Goal: Task Accomplishment & Management: Manage account settings

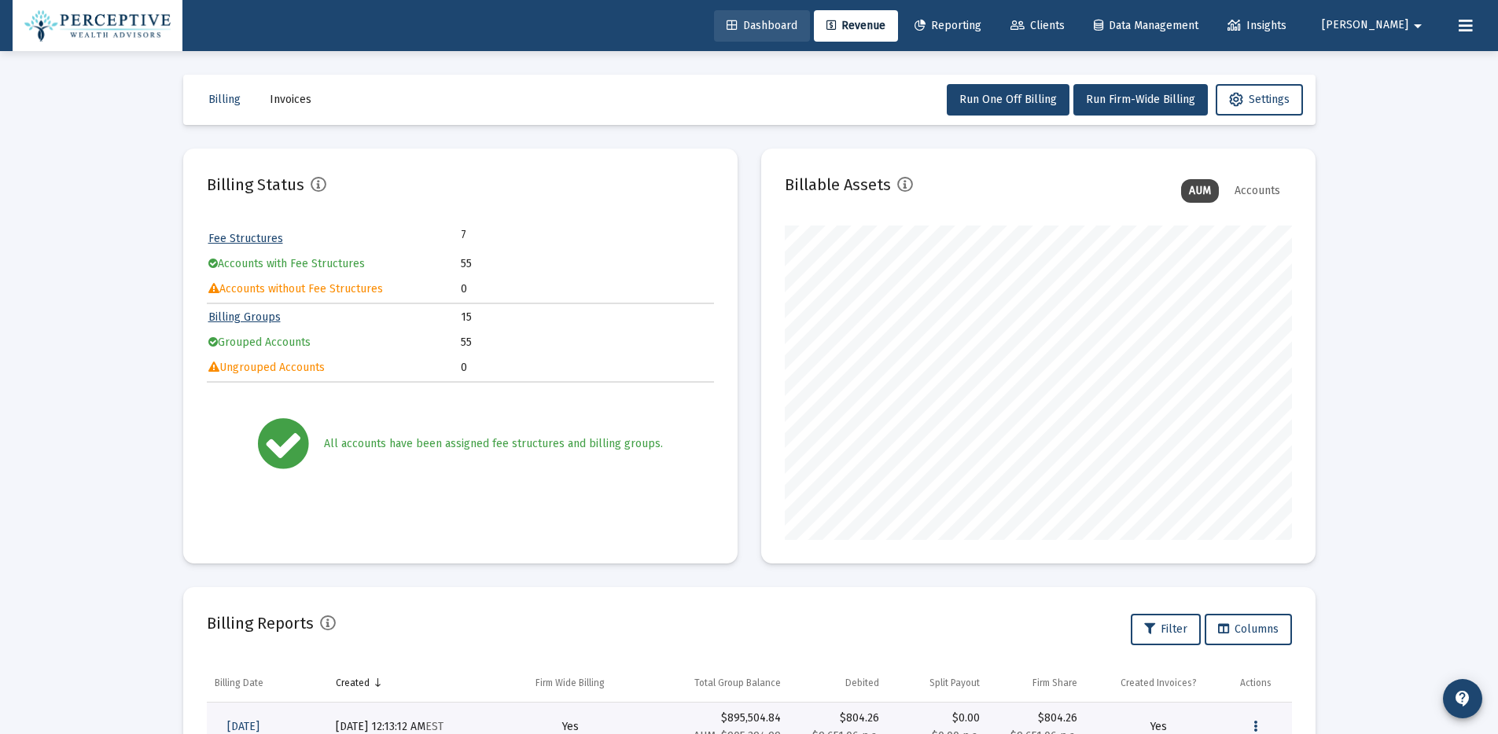
click at [797, 27] on span "Dashboard" at bounding box center [761, 25] width 71 height 13
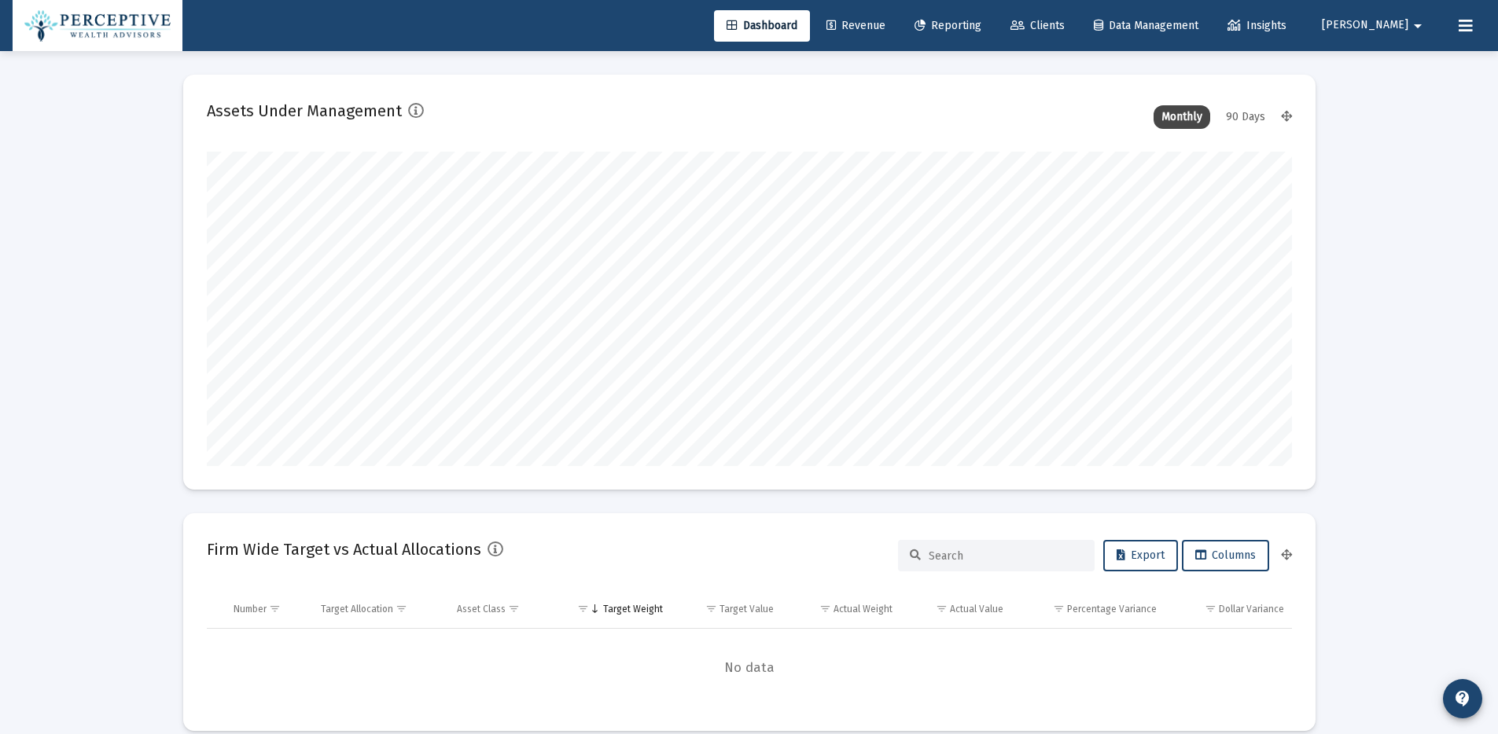
scroll to position [314, 507]
click at [1418, 21] on mat-icon "arrow_drop_down" at bounding box center [1417, 25] width 19 height 31
click at [1369, 215] on div at bounding box center [749, 367] width 1498 height 734
click at [1250, 118] on div "90 Days" at bounding box center [1245, 117] width 55 height 24
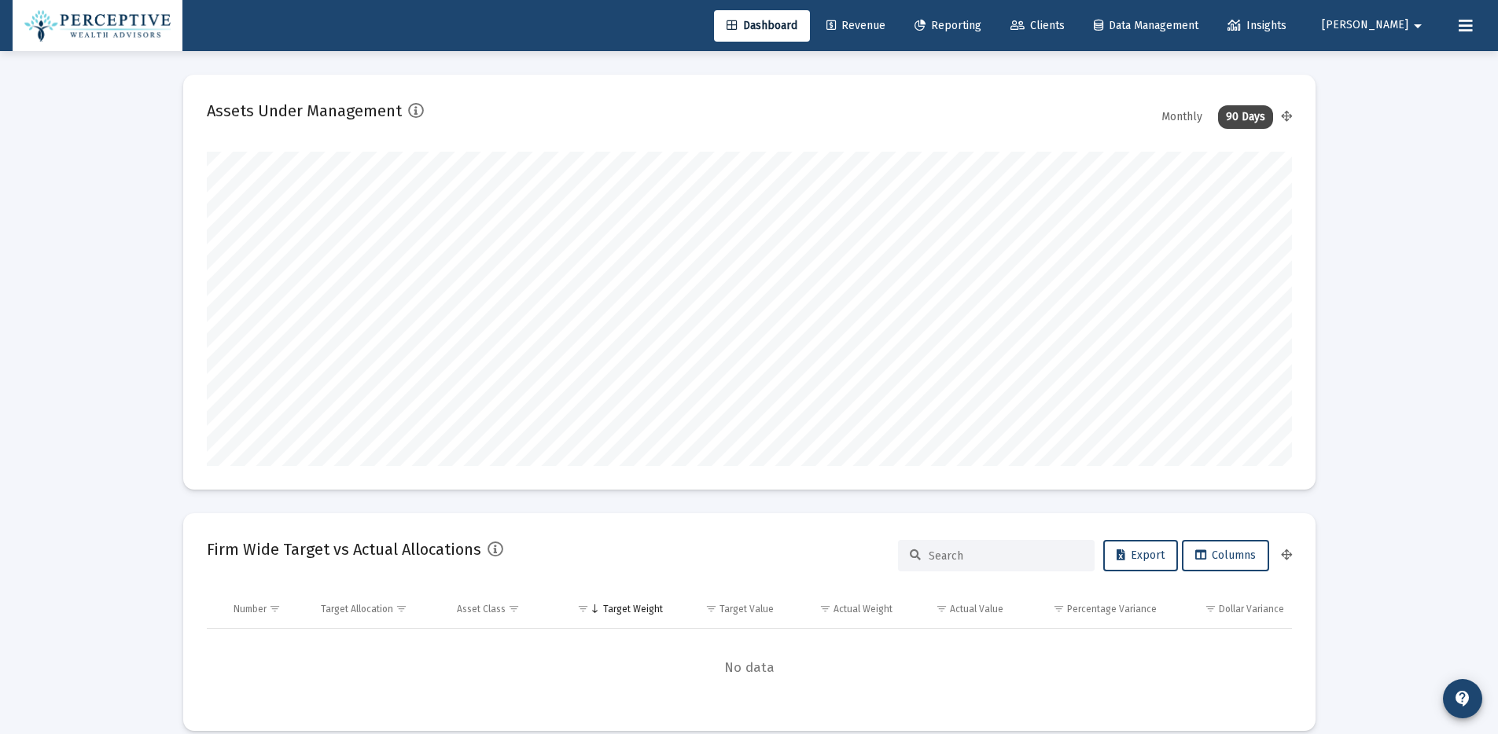
click at [1186, 120] on div "Monthly" at bounding box center [1181, 117] width 57 height 24
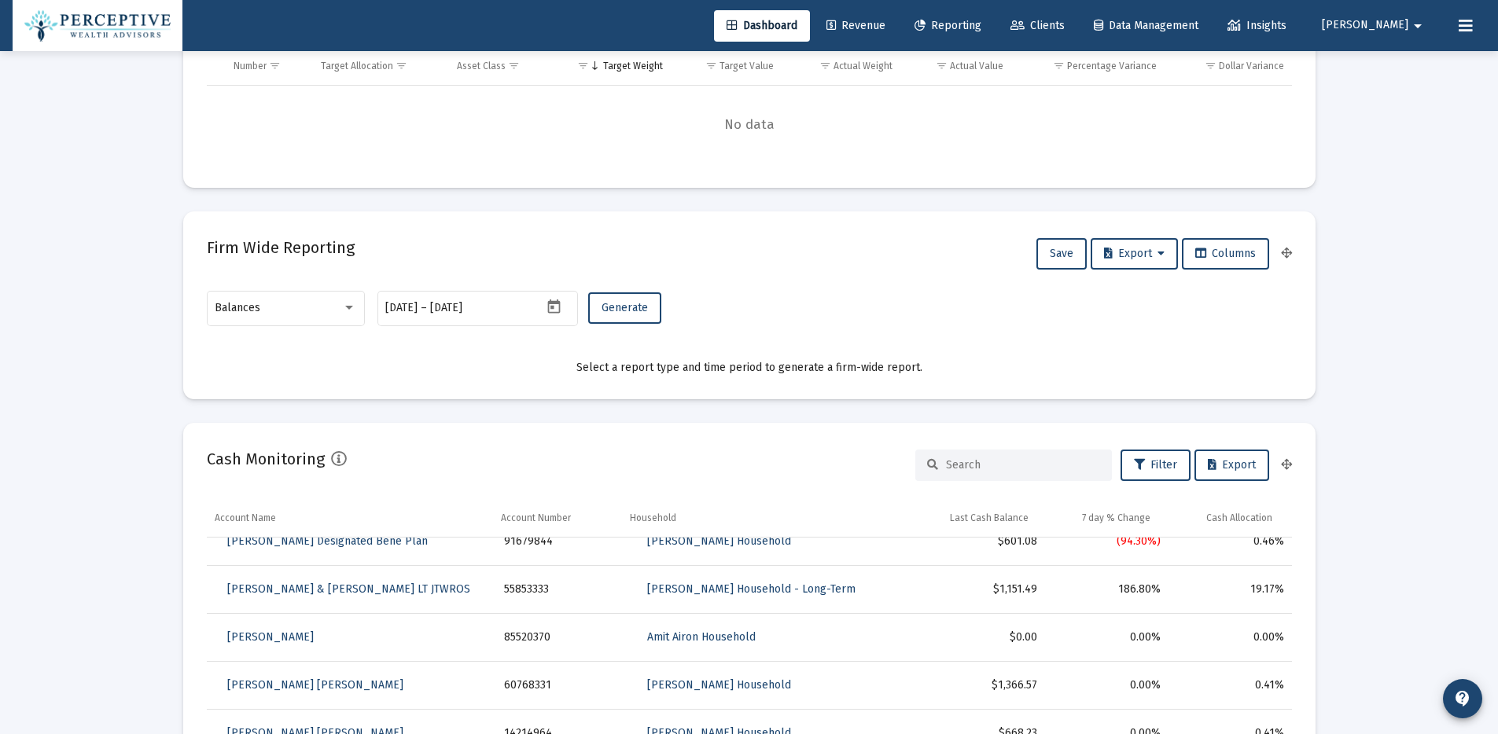
scroll to position [0, 0]
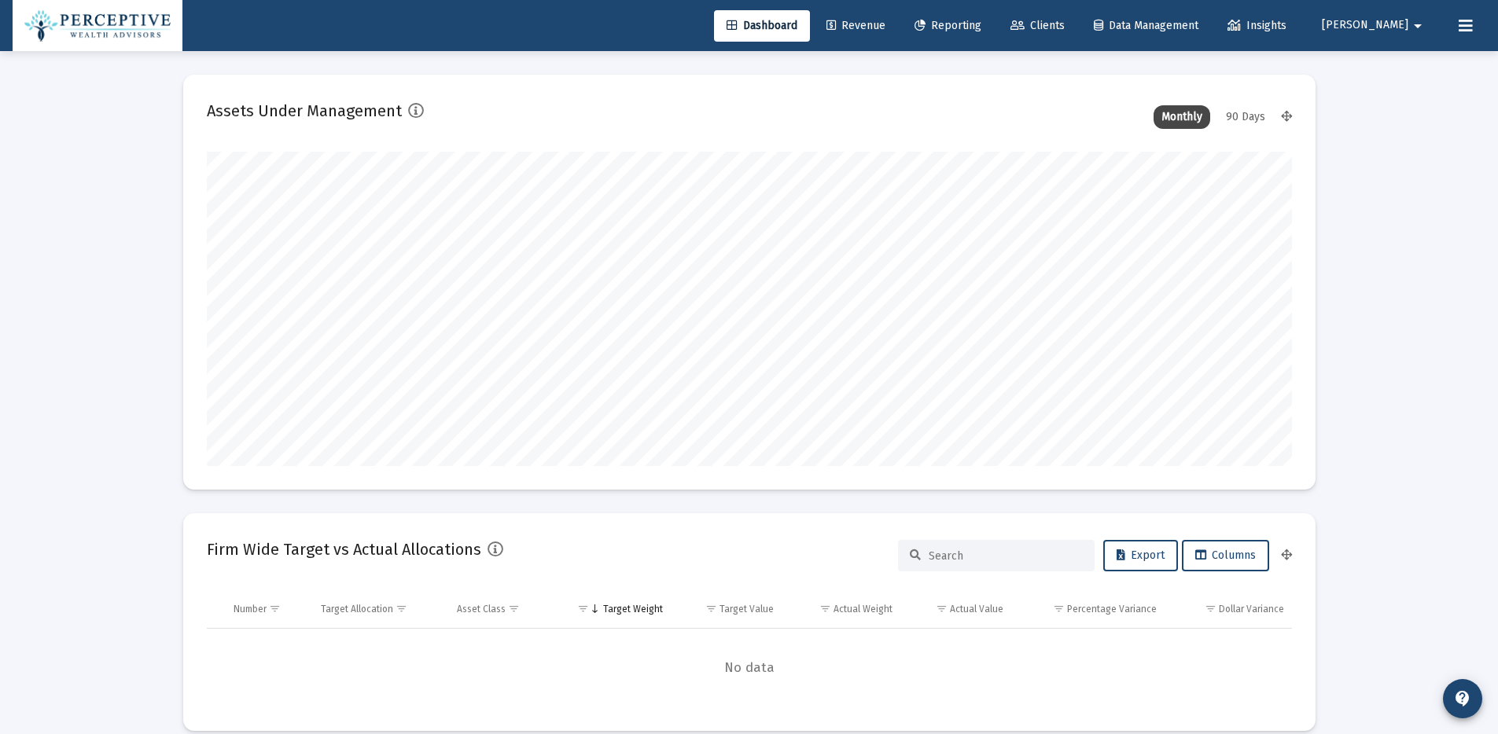
click at [1418, 28] on mat-icon "arrow_drop_down" at bounding box center [1417, 25] width 19 height 31
click at [1431, 110] on button "Logout" at bounding box center [1411, 105] width 94 height 38
